Goal: Complete application form: Complete application form

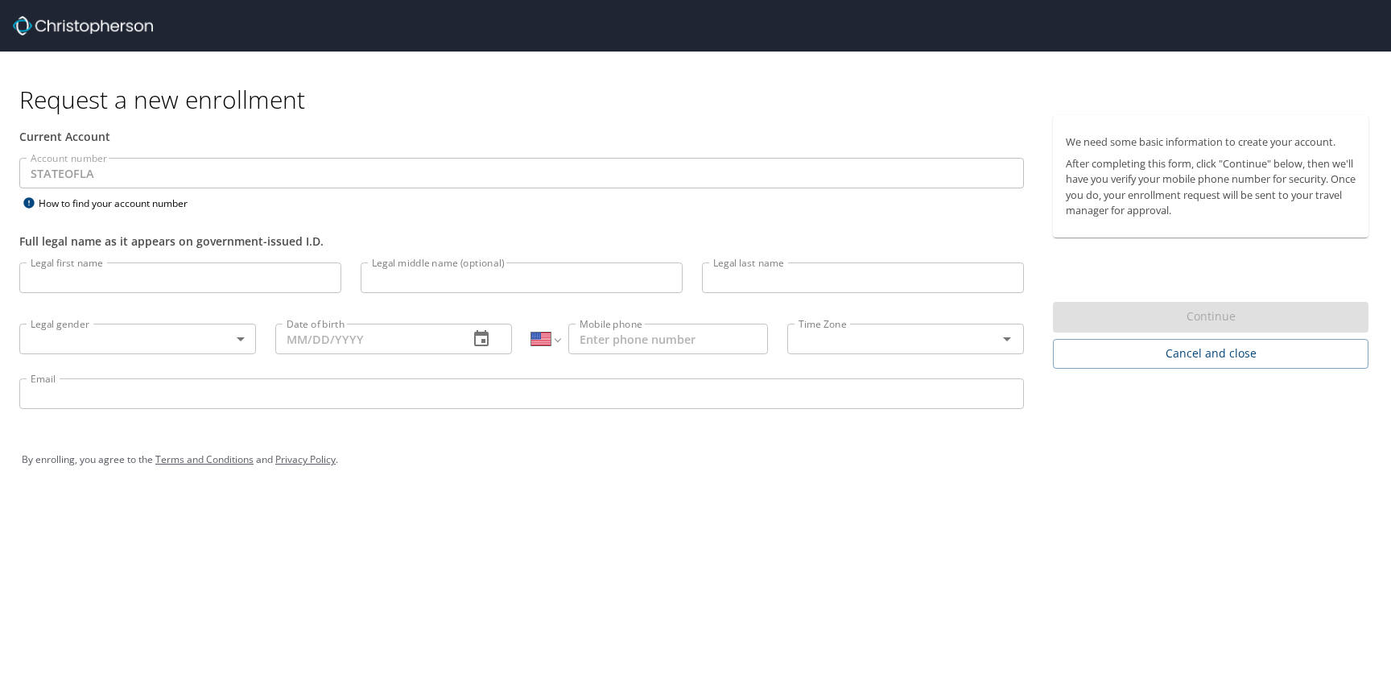
select select "US"
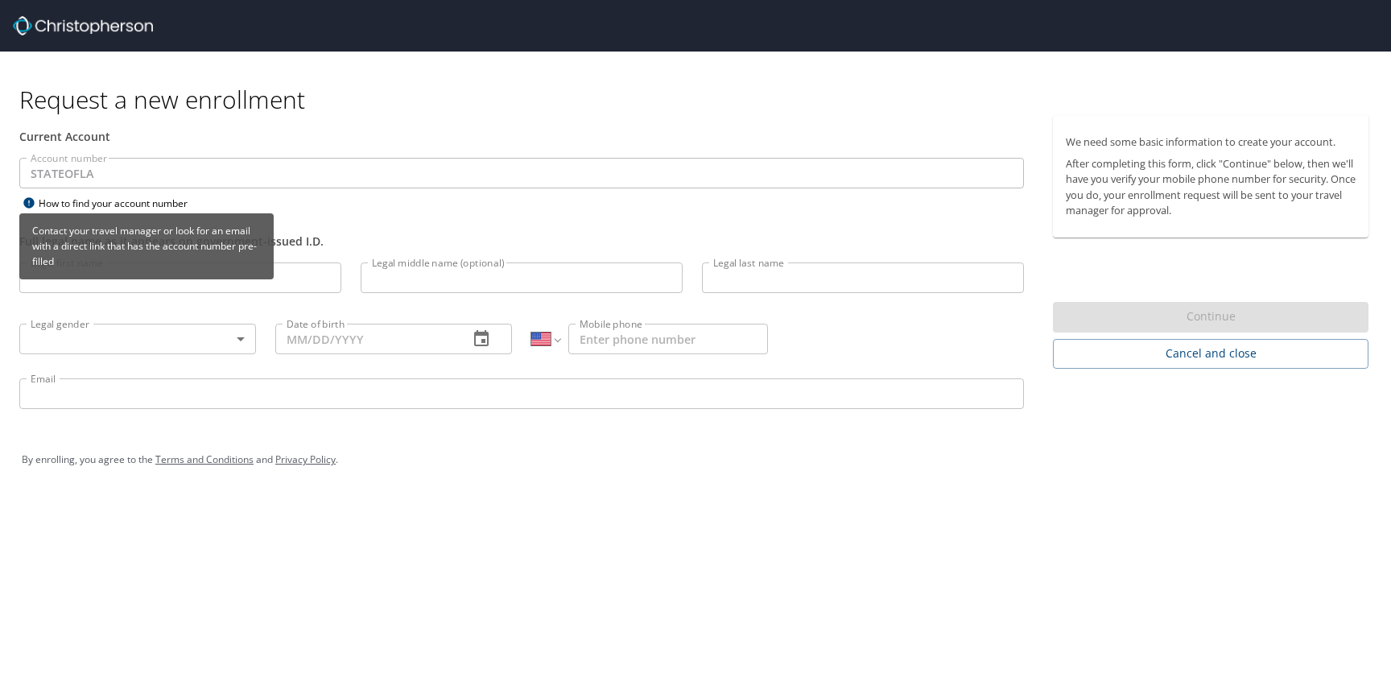
click at [31, 204] on icon at bounding box center [28, 202] width 10 height 10
click at [29, 203] on icon at bounding box center [28, 202] width 10 height 10
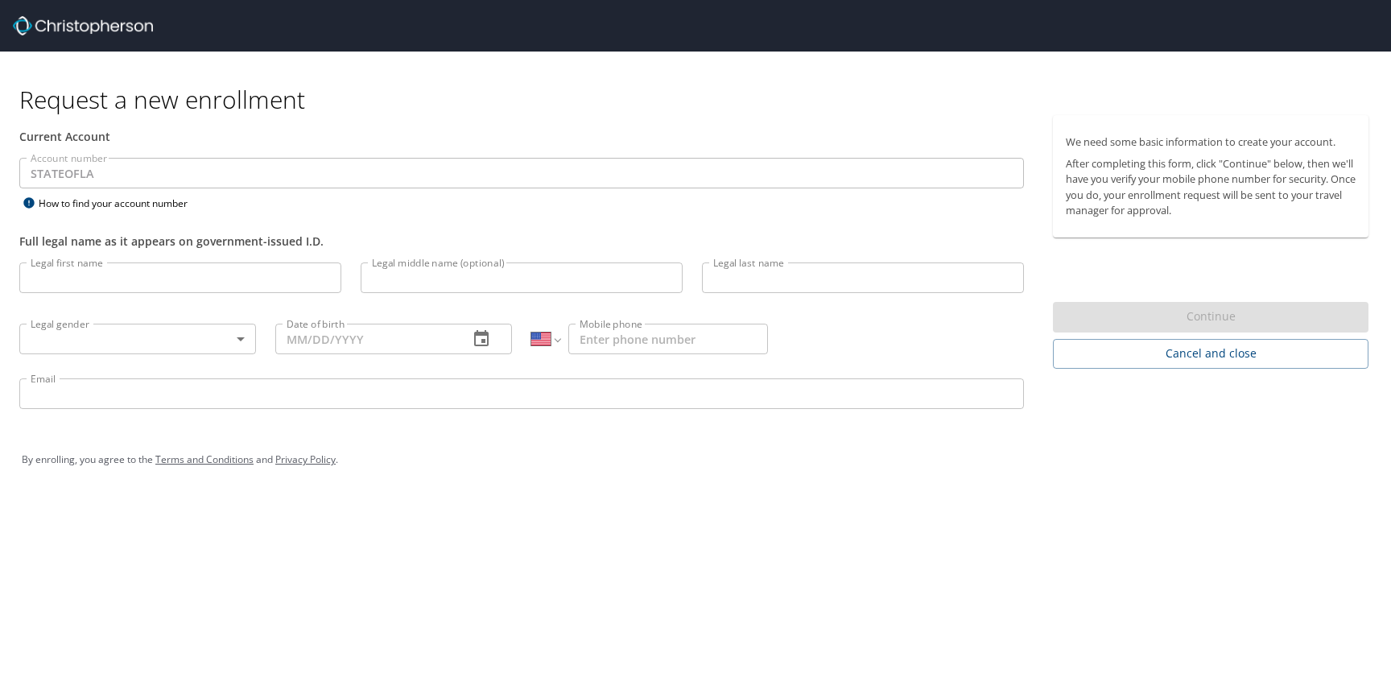
click at [142, 283] on input "Legal first name" at bounding box center [180, 277] width 322 height 31
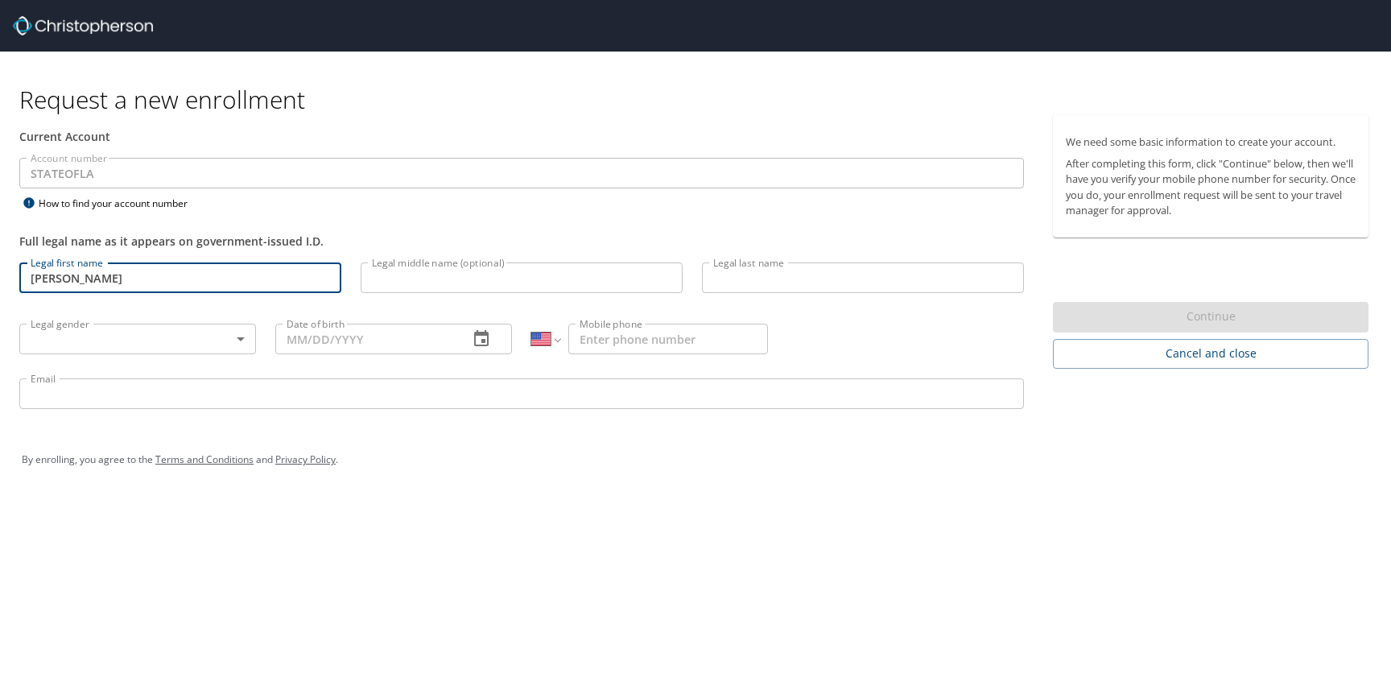
type input "[PERSON_NAME]"
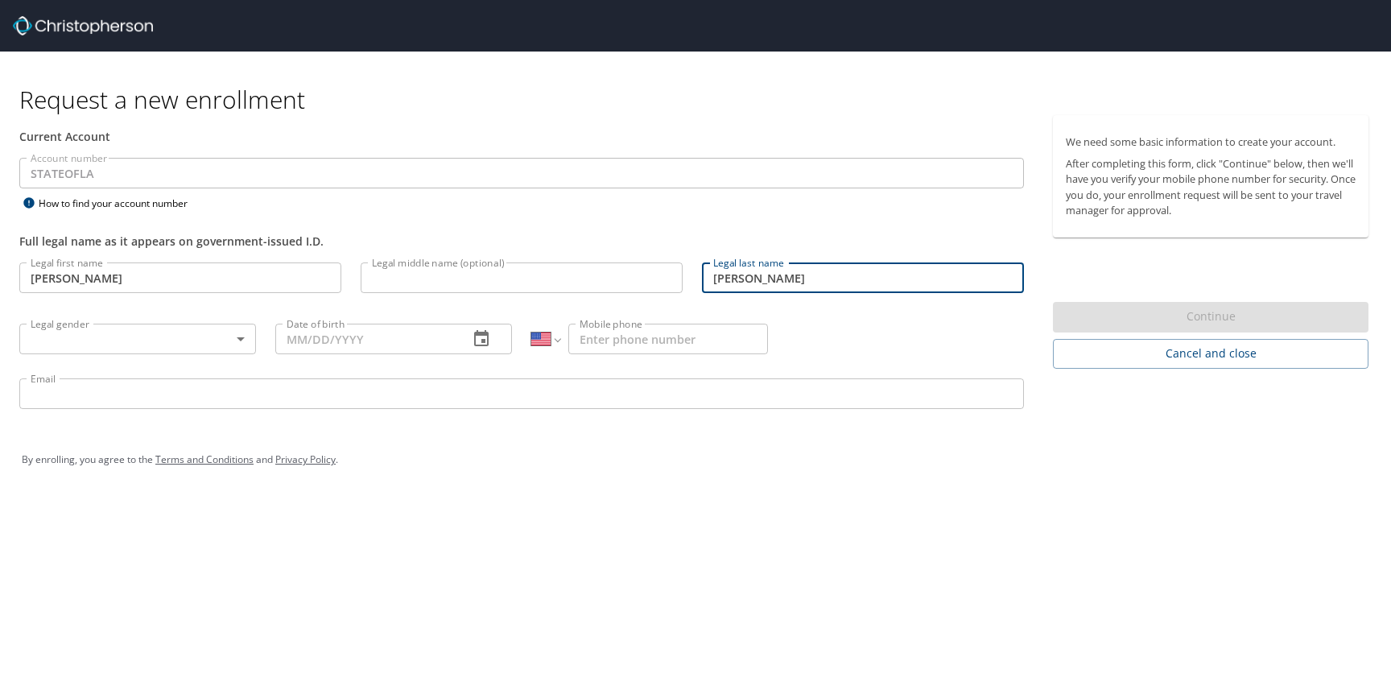
type input "[PERSON_NAME]"
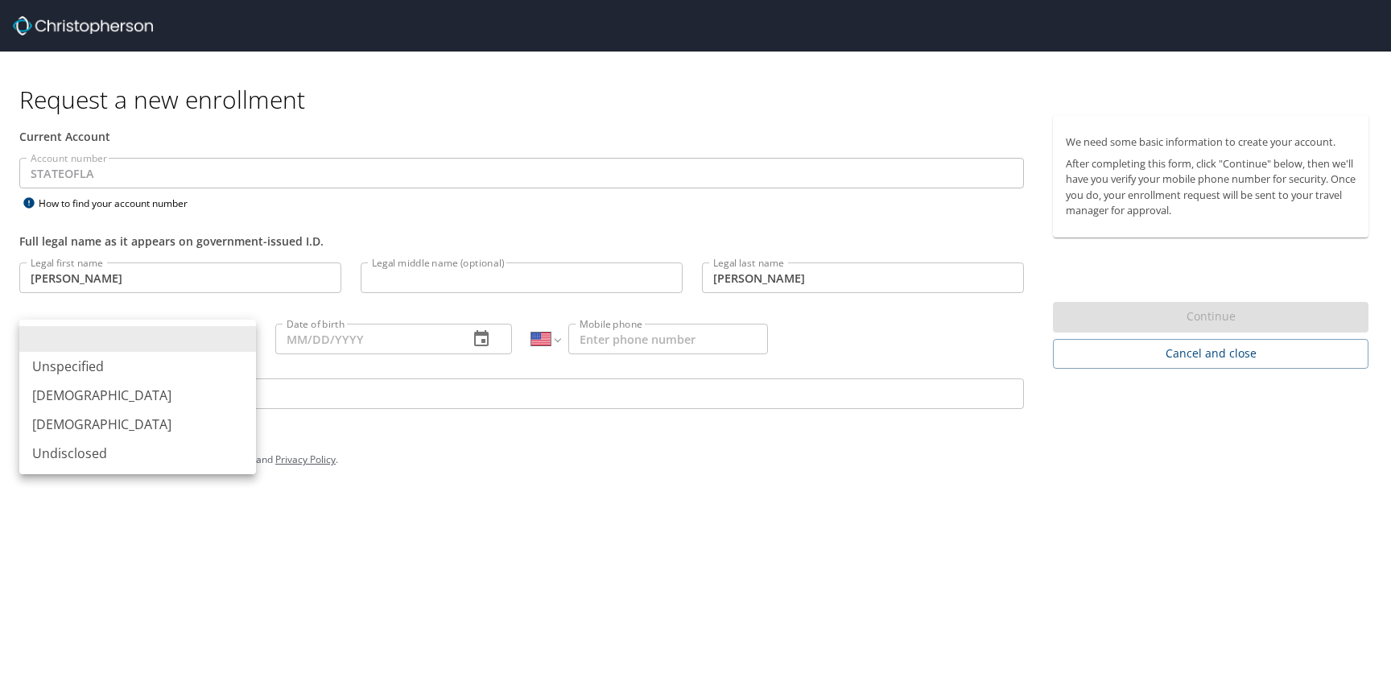
click at [126, 348] on body "Request a new enrollment Current Account Account number STATEOFLA Account numbe…" at bounding box center [695, 345] width 1391 height 690
click at [62, 431] on li "[DEMOGRAPHIC_DATA]" at bounding box center [137, 424] width 237 height 29
type input "[DEMOGRAPHIC_DATA]"
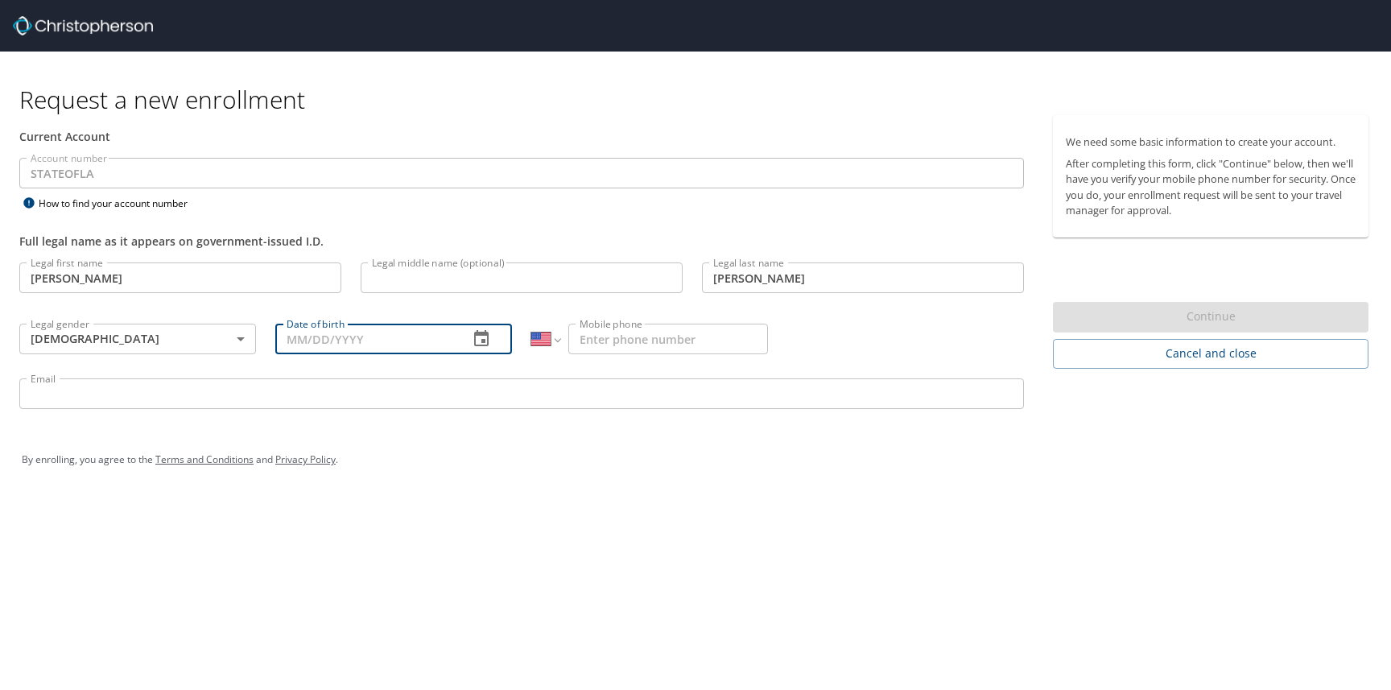
click at [299, 340] on input "Date of birth" at bounding box center [365, 339] width 180 height 31
type input "[DATE]"
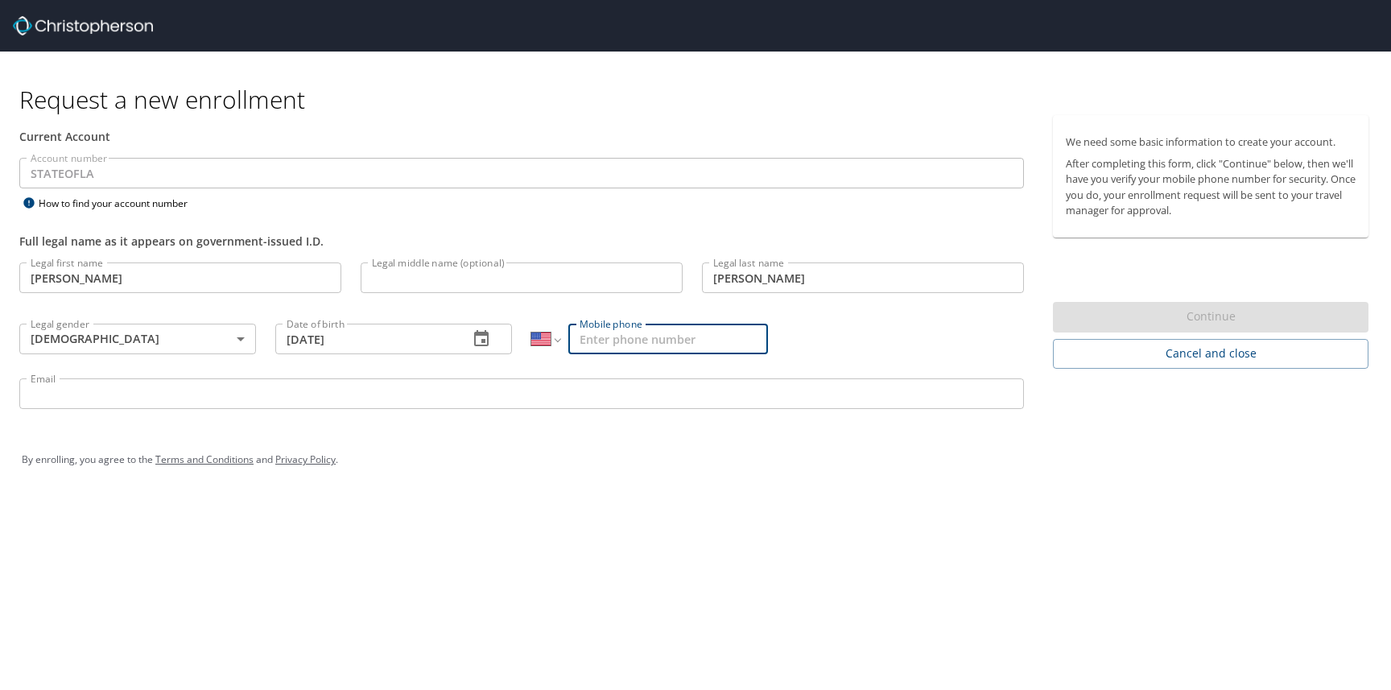
click at [607, 334] on input "Mobile phone" at bounding box center [668, 339] width 200 height 31
type input "[PHONE_NUMBER]"
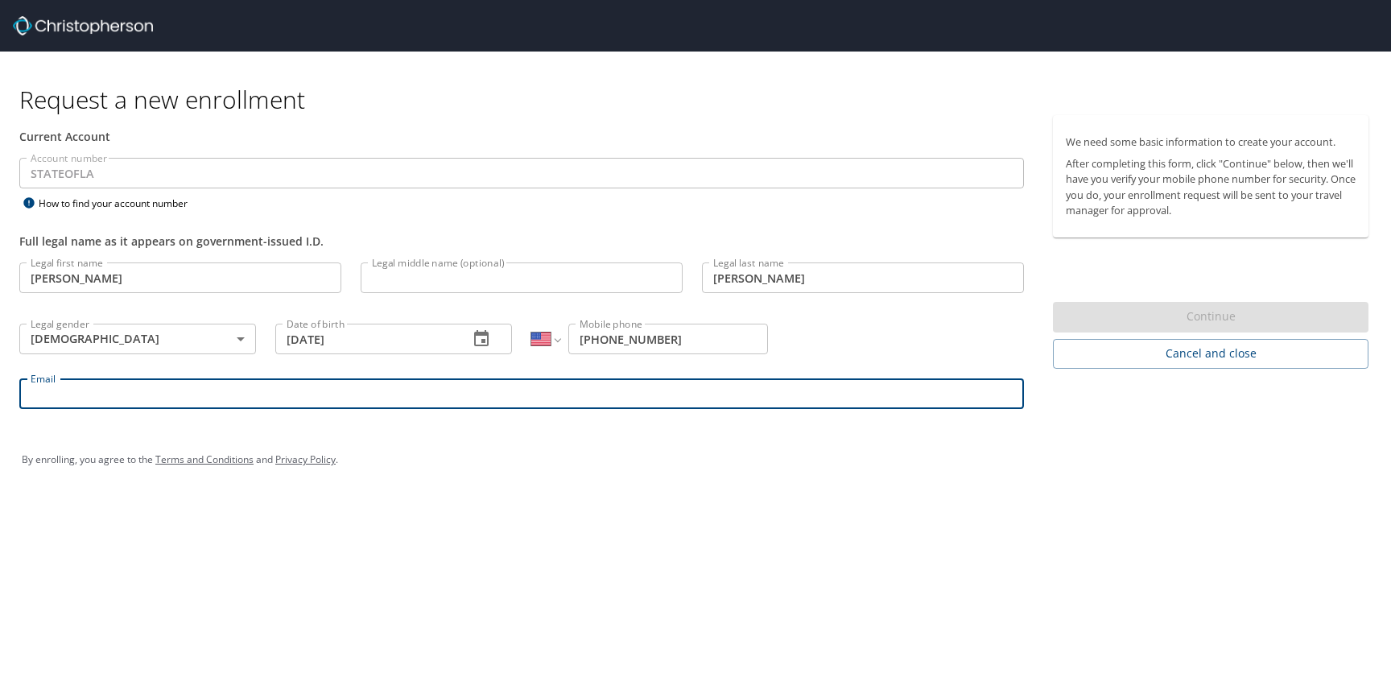
click at [428, 400] on input "Email" at bounding box center [521, 393] width 1004 height 31
type input "[PERSON_NAME][EMAIL_ADDRESS][PERSON_NAME][DOMAIN_NAME]"
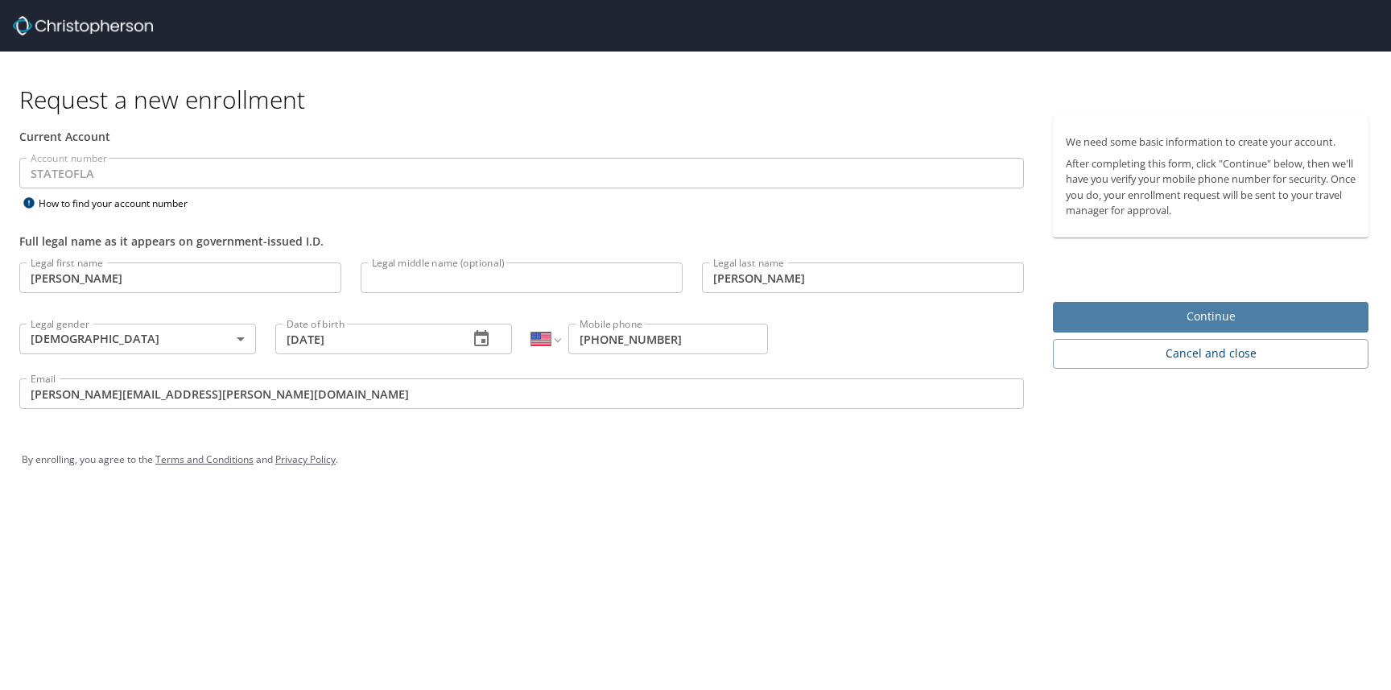
click at [1204, 312] on span "Continue" at bounding box center [1211, 317] width 290 height 20
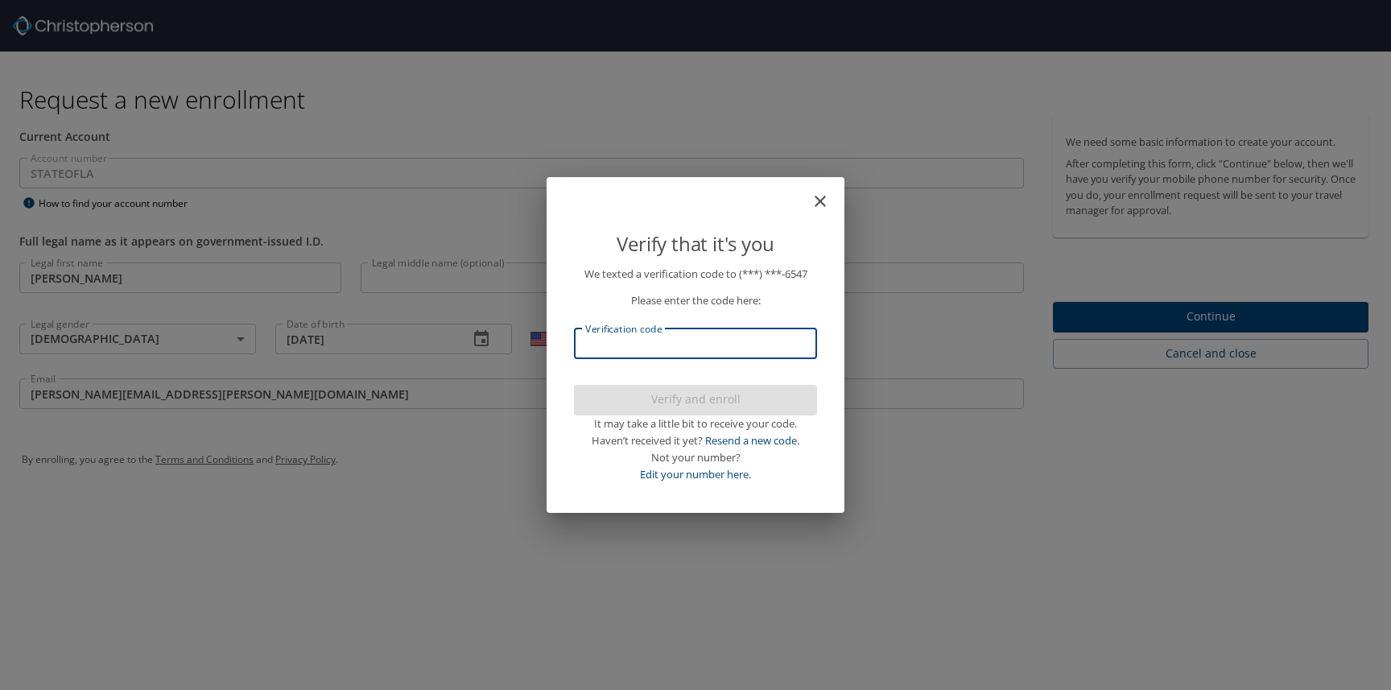
click at [670, 348] on input "Verification code" at bounding box center [695, 343] width 243 height 31
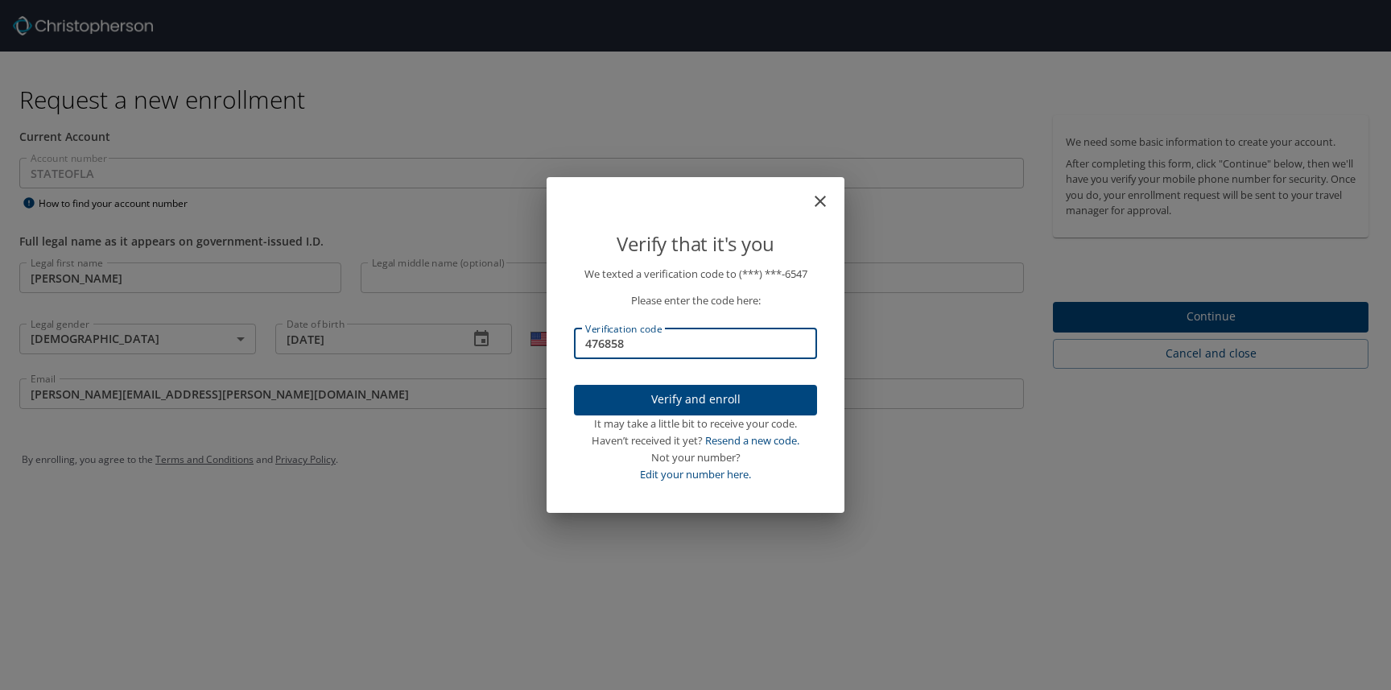
type input "476858"
